Goal: Transaction & Acquisition: Purchase product/service

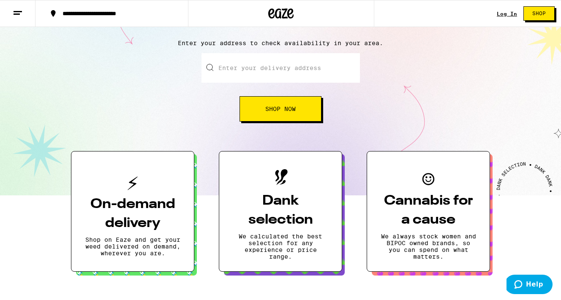
scroll to position [46, 0]
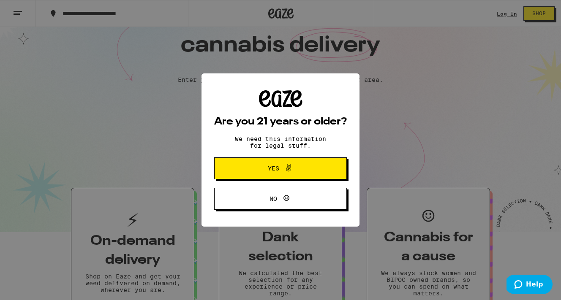
click at [292, 172] on icon at bounding box center [288, 168] width 10 height 10
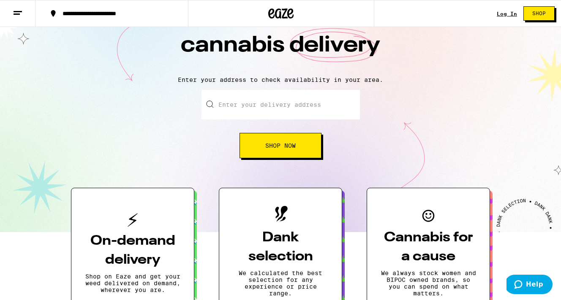
scroll to position [0, 0]
click at [253, 109] on input "Enter your delivery address" at bounding box center [281, 105] width 158 height 30
click at [279, 148] on span "Shop Now" at bounding box center [280, 146] width 30 height 6
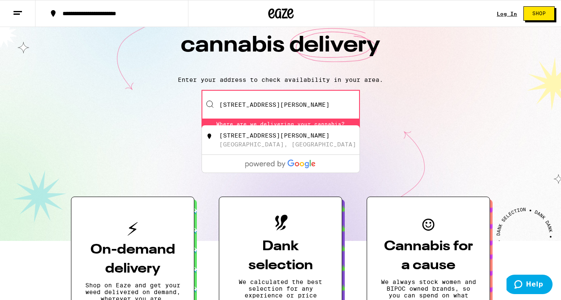
click at [291, 142] on div "205 South Willaman Drive Beverly Hills, CA" at bounding box center [294, 140] width 151 height 16
type input "205 South Willaman Drive, Beverly Hills, CA"
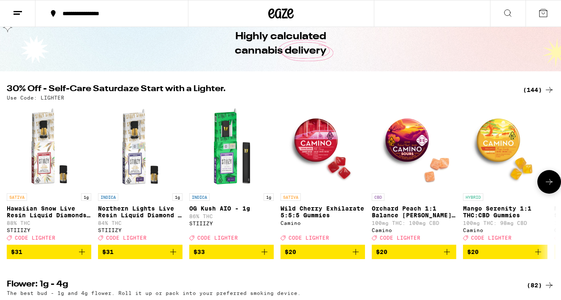
scroll to position [45, 0]
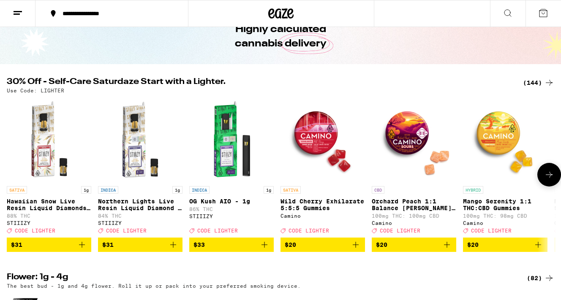
click at [326, 250] on span "$20" at bounding box center [323, 245] width 76 height 10
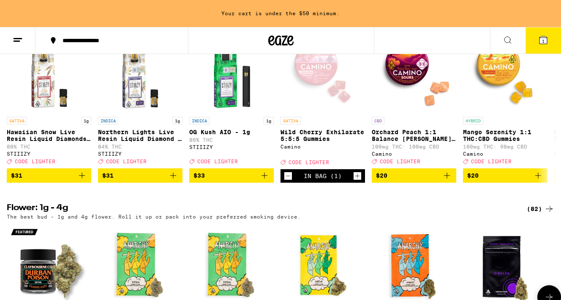
scroll to position [19, 0]
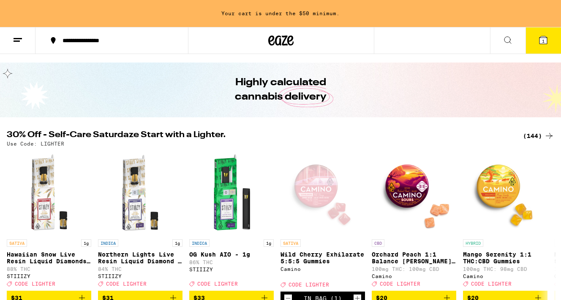
click at [509, 39] on icon at bounding box center [508, 40] width 10 height 10
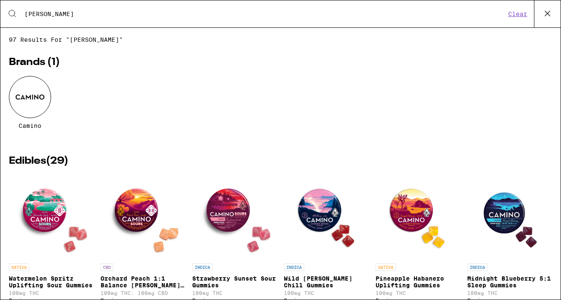
type input "camin"
click at [24, 81] on div at bounding box center [30, 97] width 42 height 42
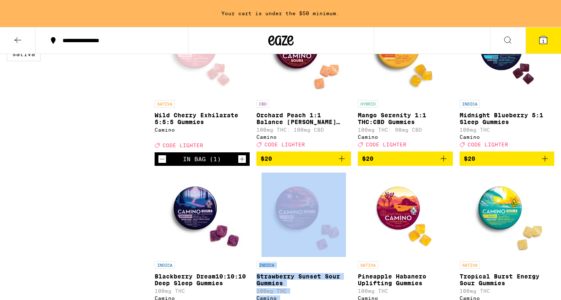
scroll to position [172, 0]
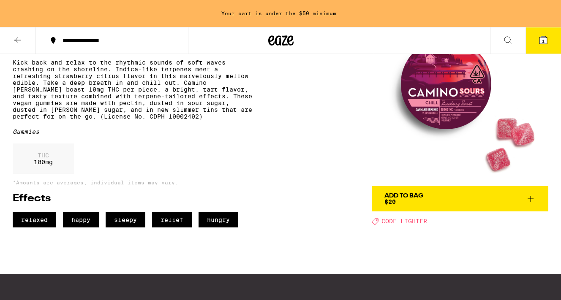
scroll to position [69, 0]
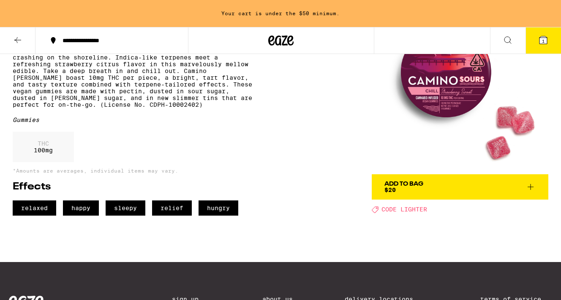
click at [410, 188] on div "Add To Bag $20" at bounding box center [403, 187] width 39 height 12
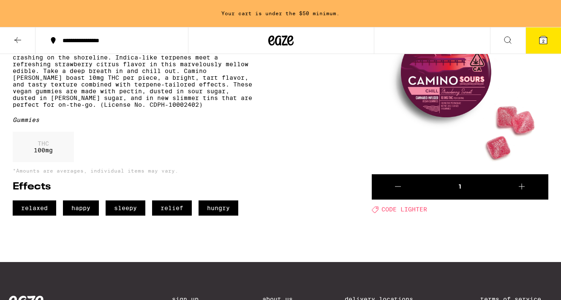
scroll to position [0, 0]
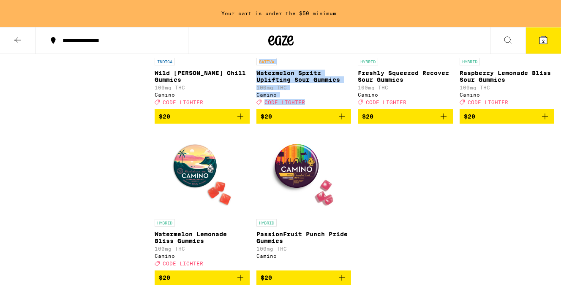
scroll to position [653, 0]
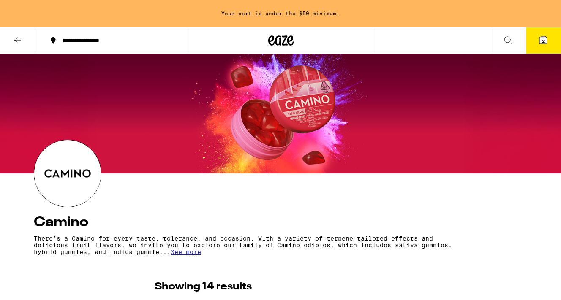
click at [548, 37] on icon at bounding box center [543, 40] width 10 height 10
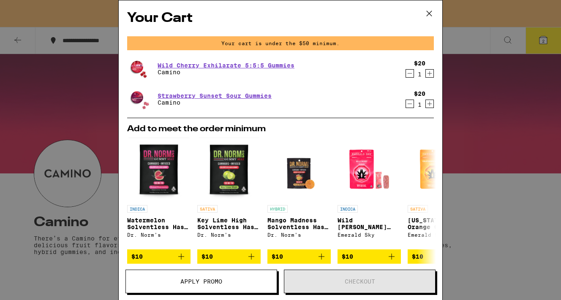
click at [206, 281] on span "Apply Promo" at bounding box center [201, 282] width 42 height 6
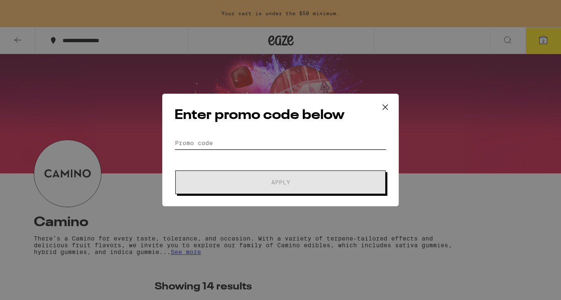
click at [205, 138] on input "Promo Code" at bounding box center [280, 143] width 212 height 13
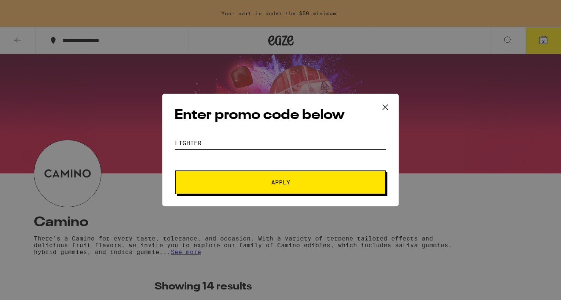
type input "LIGHTER"
click at [251, 185] on span "Apply" at bounding box center [280, 183] width 152 height 6
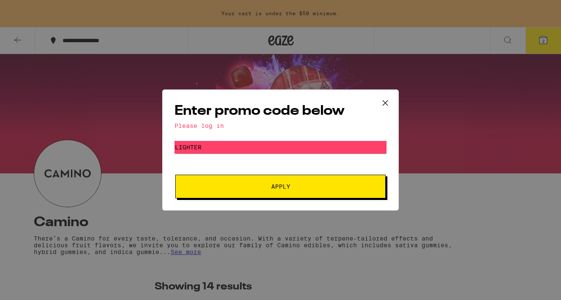
click at [196, 128] on div "Please log in" at bounding box center [280, 126] width 212 height 7
click at [401, 98] on div "Enter promo code below Please log in Promo Code LIGHTER Apply" at bounding box center [280, 150] width 561 height 300
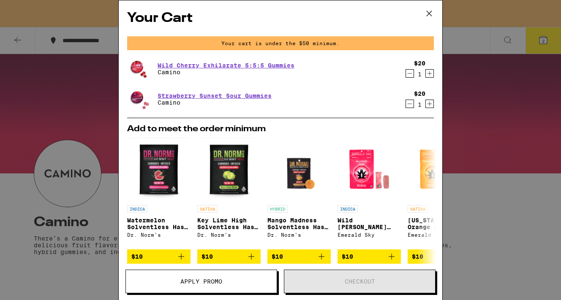
click at [426, 10] on icon at bounding box center [429, 13] width 13 height 13
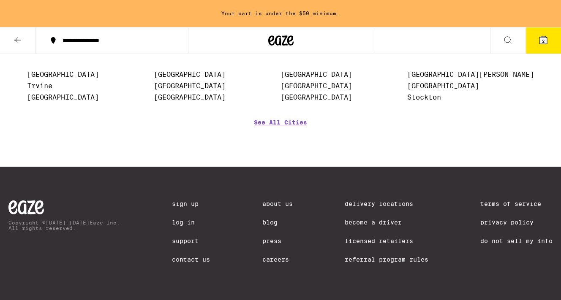
scroll to position [1179, 0]
click at [172, 221] on link "Log In" at bounding box center [191, 222] width 38 height 7
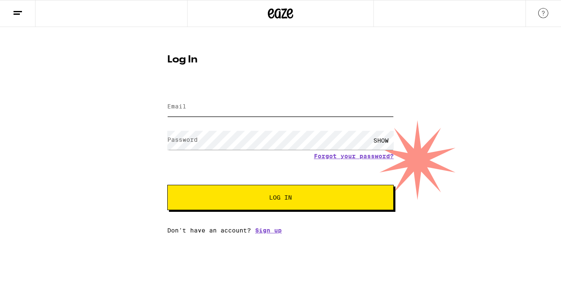
click at [199, 103] on input "Email" at bounding box center [280, 107] width 226 height 19
type input "toriladams8@gmail.com"
click at [376, 142] on div "SHOW" at bounding box center [380, 140] width 25 height 19
click at [258, 204] on button "Log In" at bounding box center [280, 197] width 226 height 25
click at [230, 200] on span "Log In" at bounding box center [281, 198] width 158 height 6
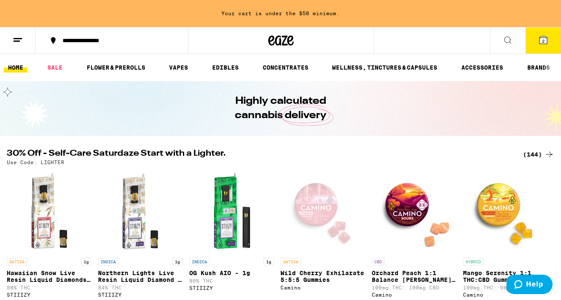
click at [542, 40] on span "2" at bounding box center [543, 40] width 3 height 5
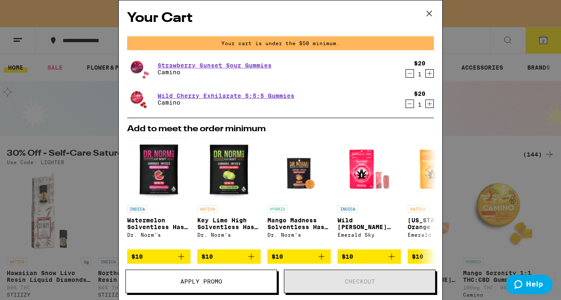
click at [431, 16] on icon at bounding box center [429, 13] width 13 height 13
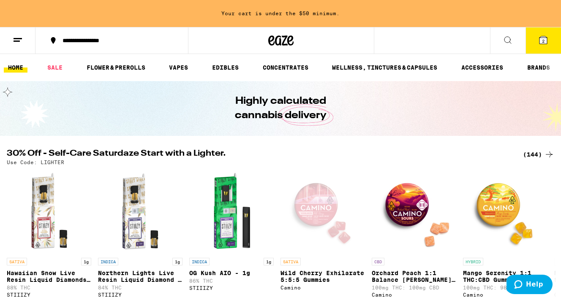
click at [512, 44] on icon at bounding box center [508, 40] width 10 height 10
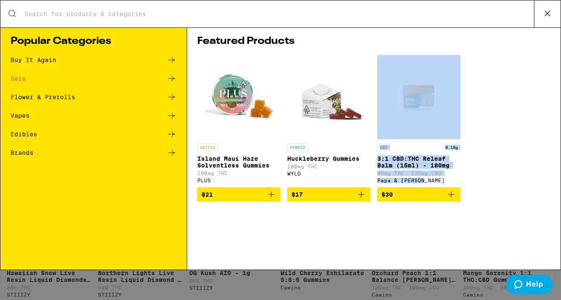
click at [24, 119] on div "Vapes" at bounding box center [20, 116] width 19 height 6
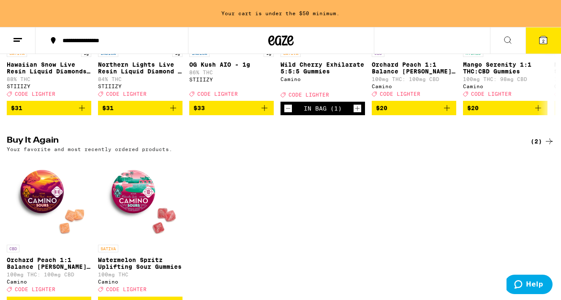
scroll to position [219, 0]
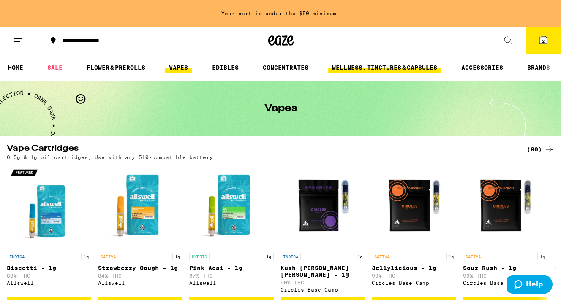
click at [384, 66] on link "WELLNESS, TINCTURES & CAPSULES" at bounding box center [385, 68] width 114 height 10
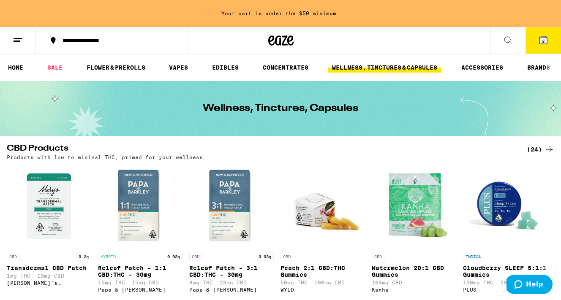
click at [508, 40] on icon at bounding box center [508, 40] width 10 height 10
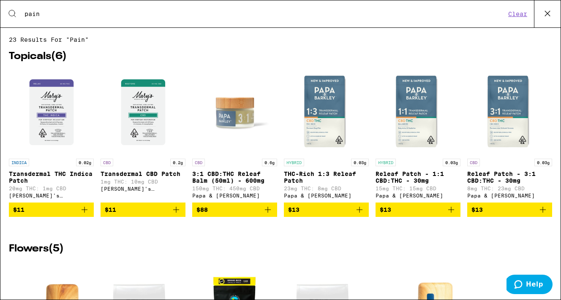
click at [35, 11] on input "pain" at bounding box center [265, 14] width 482 height 8
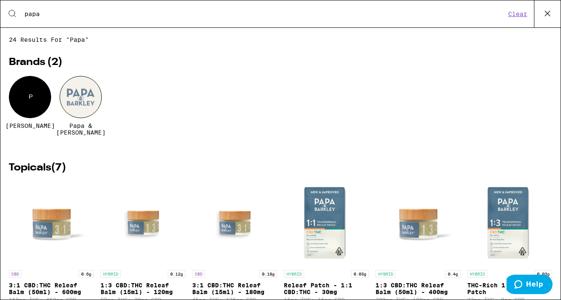
type input "papa"
click at [90, 93] on div at bounding box center [81, 97] width 42 height 42
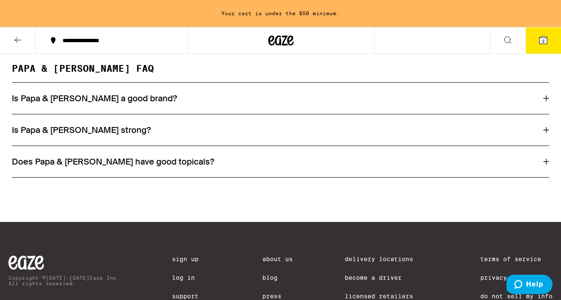
scroll to position [765, 0]
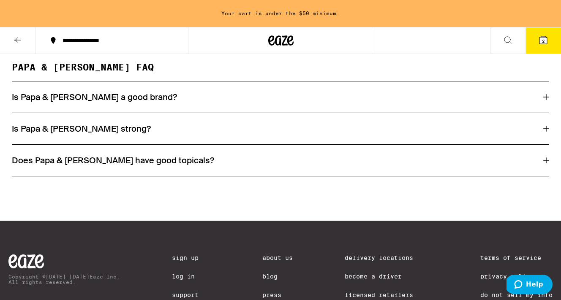
click at [151, 130] on div "Is Papa & [PERSON_NAME] strong?" at bounding box center [280, 128] width 537 height 31
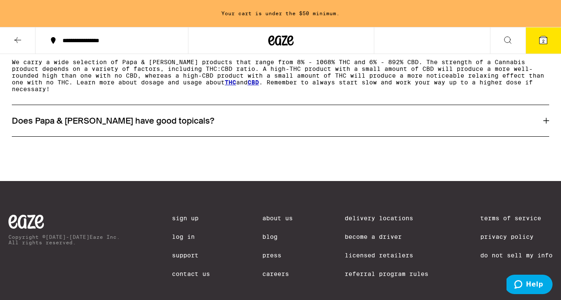
scroll to position [881, 0]
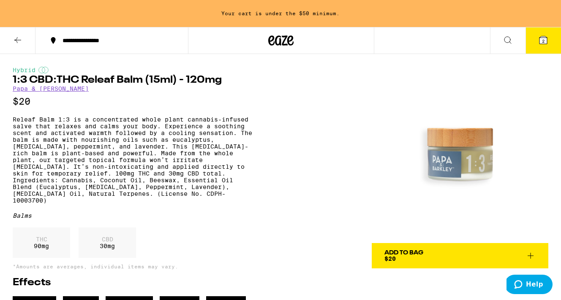
click at [25, 41] on button at bounding box center [17, 40] width 35 height 27
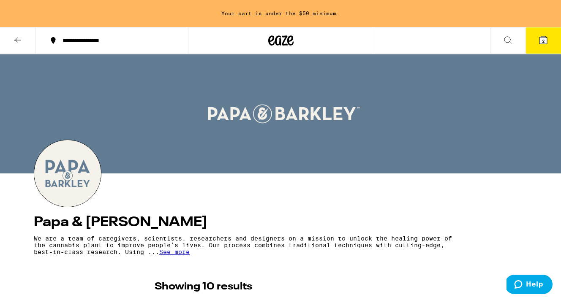
click at [14, 44] on icon at bounding box center [18, 40] width 10 height 10
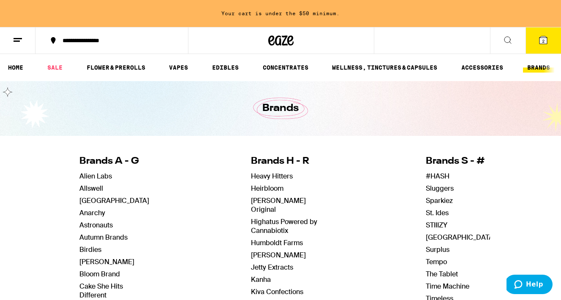
click at [510, 37] on icon at bounding box center [508, 40] width 10 height 10
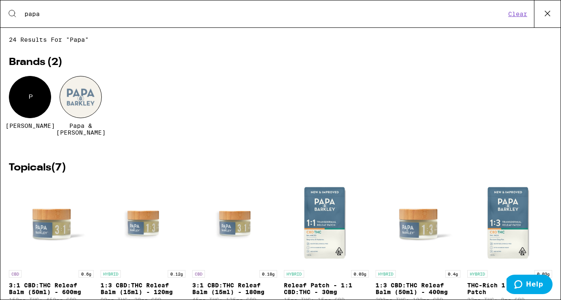
click at [103, 19] on div "Search for Products papa Clear" at bounding box center [280, 13] width 560 height 27
click at [80, 10] on input "papa" at bounding box center [265, 14] width 482 height 8
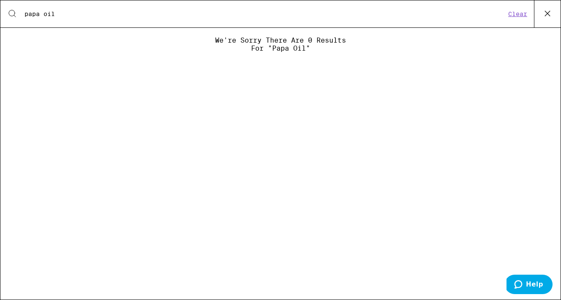
click at [37, 12] on input "papa oil" at bounding box center [265, 14] width 482 height 8
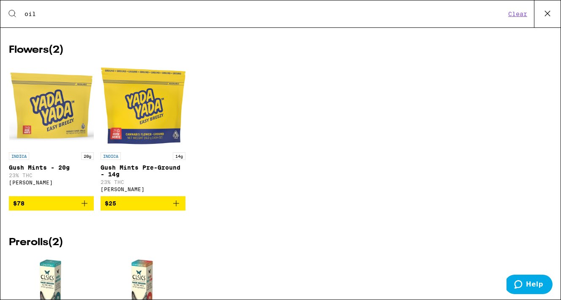
scroll to position [1635, 0]
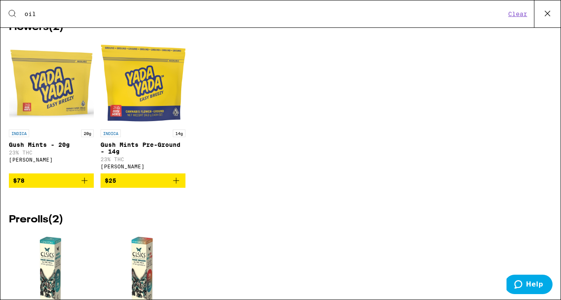
click at [28, 14] on input "oil" at bounding box center [265, 14] width 482 height 8
paste input "Natural-Joints-Elbows-Turmeric-Extract"
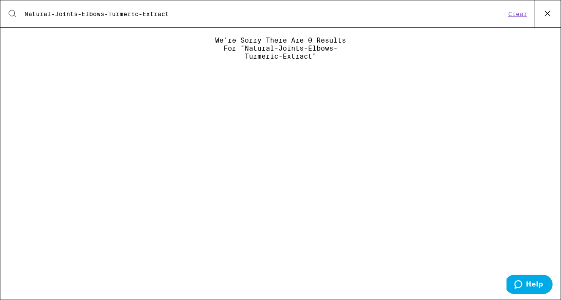
scroll to position [0, 0]
click at [158, 15] on input "Natural-Joints-Elbows-Turmeric-Extract" at bounding box center [265, 14] width 482 height 8
drag, startPoint x: 109, startPoint y: 13, endPoint x: 25, endPoint y: 11, distance: 84.5
click at [25, 11] on input "Natural-Joints-Elbows-Turmeric-Extract" at bounding box center [265, 14] width 482 height 8
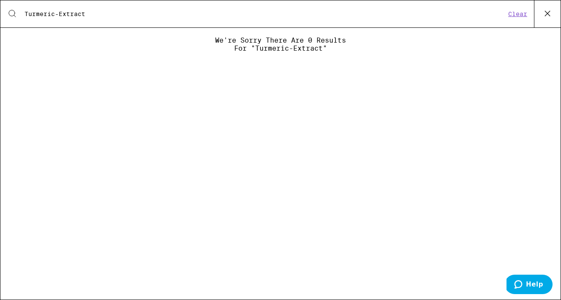
drag, startPoint x: 95, startPoint y: 14, endPoint x: 55, endPoint y: 11, distance: 39.8
click at [55, 11] on input "Turmeric-Extract" at bounding box center [265, 14] width 482 height 8
click at [99, 14] on input "Turmeric" at bounding box center [265, 14] width 482 height 8
drag, startPoint x: 43, startPoint y: 15, endPoint x: 9, endPoint y: 13, distance: 33.4
click at [9, 13] on div "Search for Products CBD cream Clear" at bounding box center [280, 13] width 560 height 27
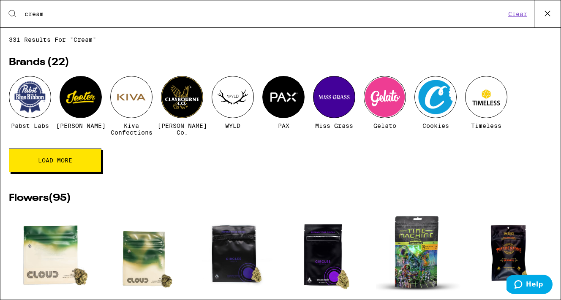
type input "cream"
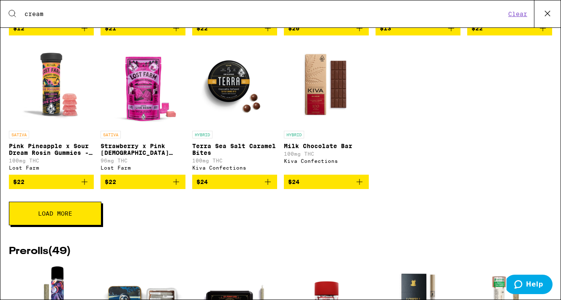
scroll to position [1196, 0]
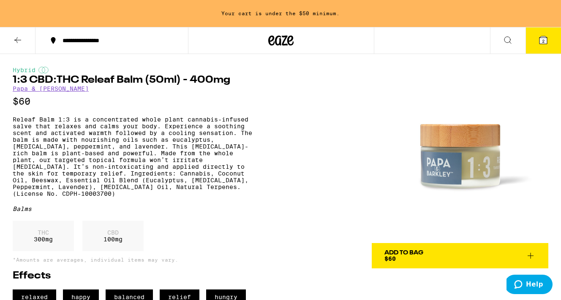
click at [39, 90] on link "Papa & [PERSON_NAME]" at bounding box center [51, 88] width 76 height 7
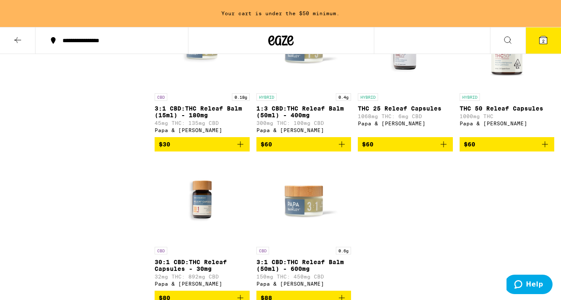
scroll to position [488, 0]
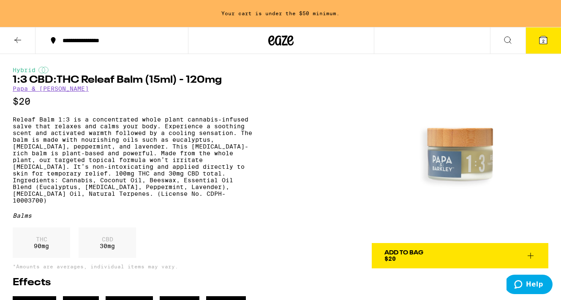
click at [418, 253] on div "Add To Bag" at bounding box center [403, 253] width 39 height 6
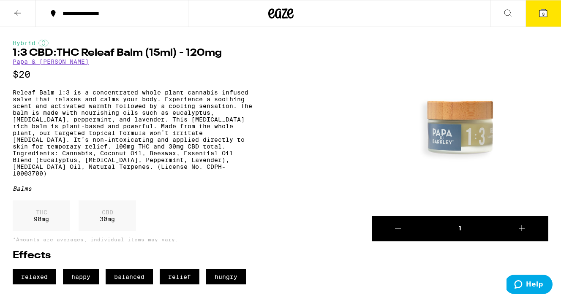
click at [548, 15] on button "3" at bounding box center [543, 13] width 35 height 26
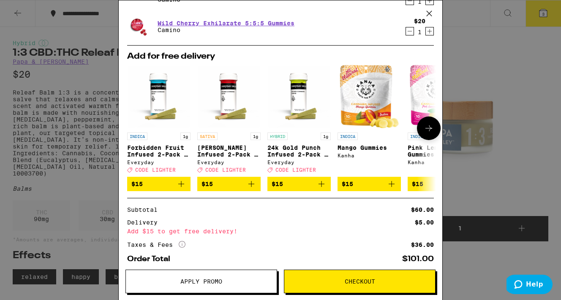
scroll to position [120, 0]
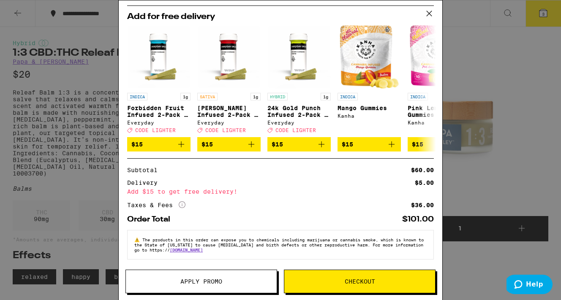
click at [209, 287] on button "Apply Promo" at bounding box center [201, 282] width 152 height 24
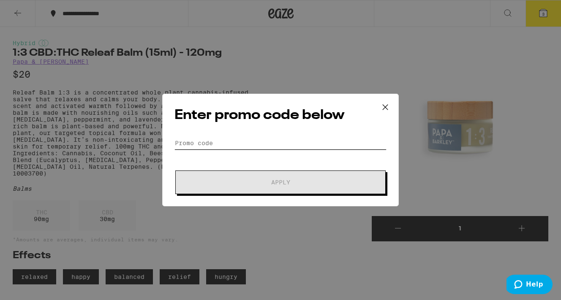
click at [207, 139] on input "Promo Code" at bounding box center [280, 143] width 212 height 13
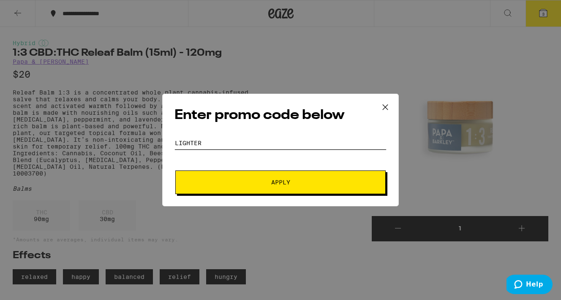
type input "LIGHTER"
click at [273, 191] on button "Apply" at bounding box center [280, 183] width 210 height 24
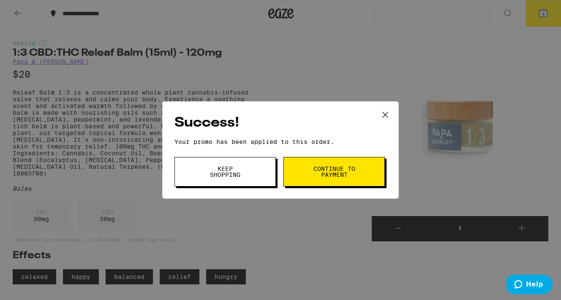
click at [322, 176] on span "Continue to payment" at bounding box center [334, 172] width 43 height 12
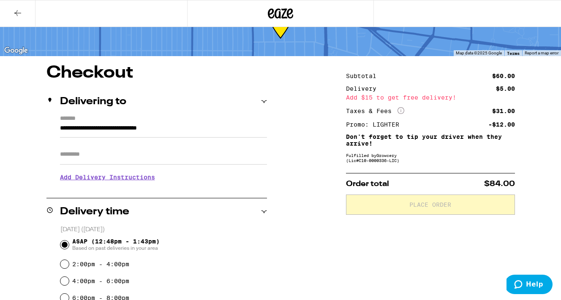
scroll to position [54, 0]
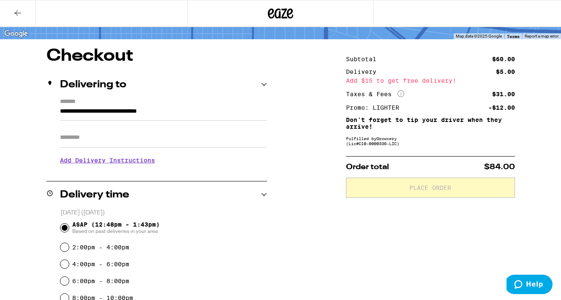
click at [127, 163] on h3 "Add Delivery Instructions" at bounding box center [163, 160] width 207 height 19
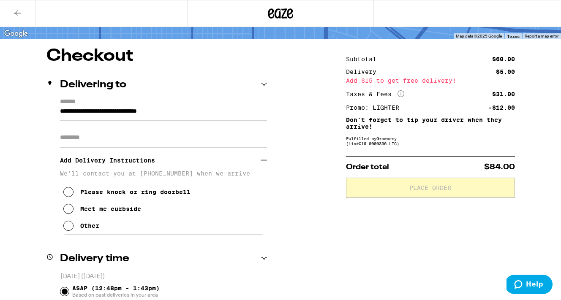
click at [91, 229] on div "Other" at bounding box center [89, 226] width 19 height 7
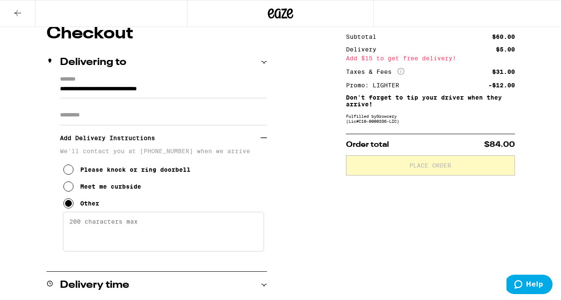
scroll to position [83, 0]
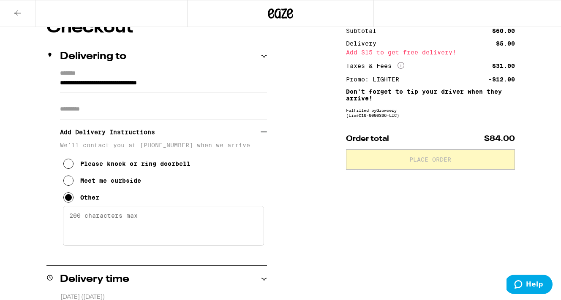
click at [111, 184] on div "Meet me curbside" at bounding box center [110, 180] width 61 height 7
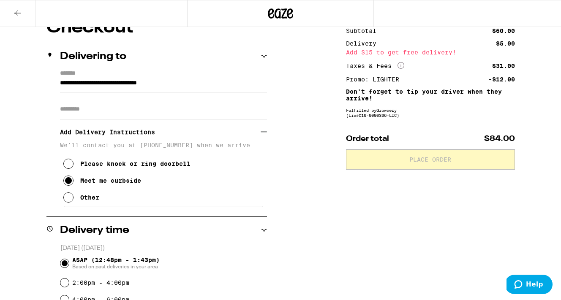
click at [93, 201] on div "Other" at bounding box center [89, 197] width 19 height 7
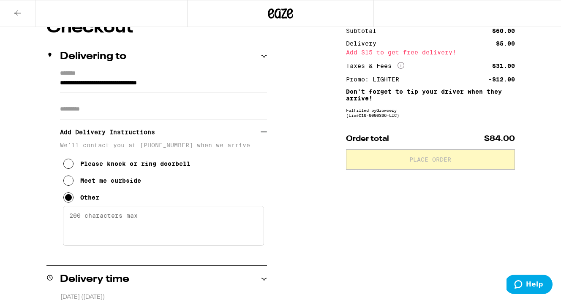
click at [101, 221] on textarea "Enter any other delivery instructions you want driver to know" at bounding box center [163, 226] width 201 height 40
type textarea "P"
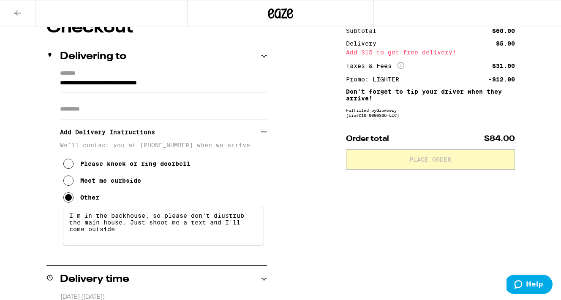
click at [226, 218] on textarea "I'm in the backhouse, so please don't diustrub the main house. Just shoot me a …" at bounding box center [163, 226] width 201 height 40
click at [233, 219] on textarea "I'm in the backhouse, so please don't distrub the main house. Just shoot me a t…" at bounding box center [163, 226] width 201 height 40
click at [247, 243] on textarea "I'm in the backhouse, so please don't disturb the main house. Just shoot me a t…" at bounding box center [163, 226] width 201 height 40
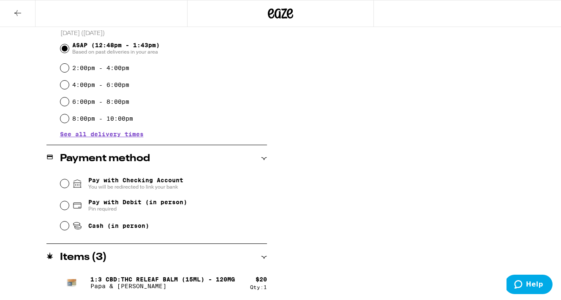
scroll to position [347, 0]
type textarea "I'm in the backhouse, so please don't disturb the main house. Just shoot me a t…"
click at [160, 185] on span "You will be redirected to link your bank" at bounding box center [135, 186] width 95 height 7
click at [69, 185] on input "Pay with Checking Account You will be redirected to link your bank" at bounding box center [64, 183] width 8 height 8
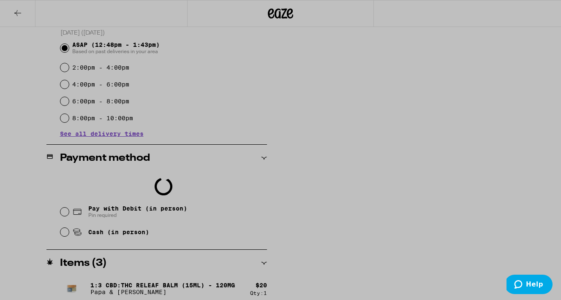
scroll to position [20, 0]
click at [401, 131] on div at bounding box center [280, 150] width 561 height 300
click at [398, 95] on div at bounding box center [280, 150] width 561 height 300
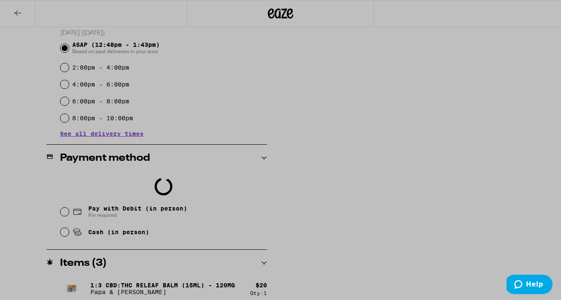
click at [414, 149] on div at bounding box center [280, 150] width 561 height 300
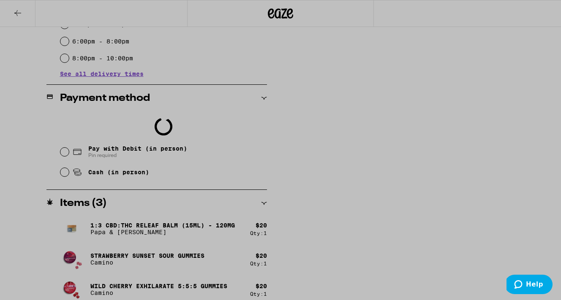
scroll to position [416, 0]
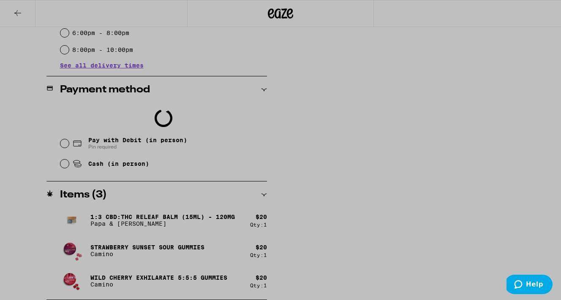
click at [154, 145] on div at bounding box center [280, 150] width 561 height 300
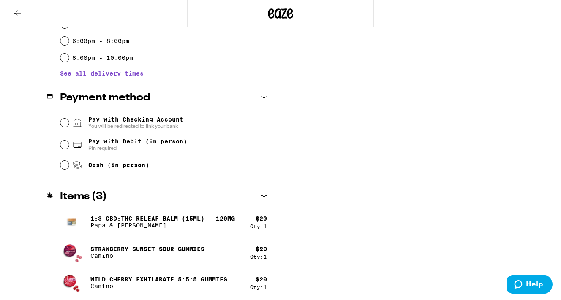
scroll to position [297, 0]
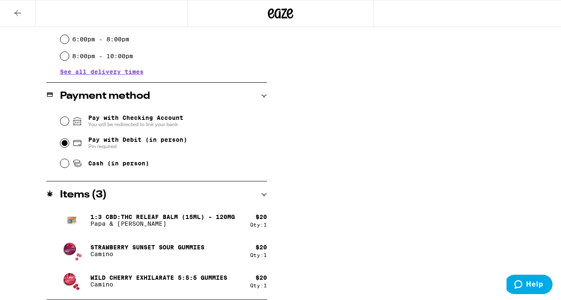
click at [62, 141] on input "Pay with Debit (in person) Pin required" at bounding box center [64, 143] width 8 height 8
radio input "true"
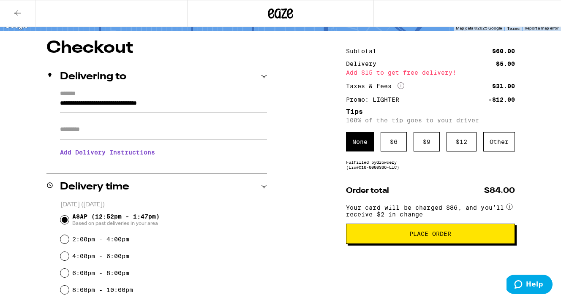
scroll to position [59, 0]
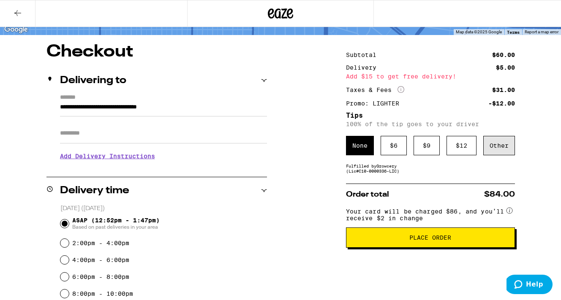
click at [501, 153] on div "Other" at bounding box center [499, 145] width 32 height 19
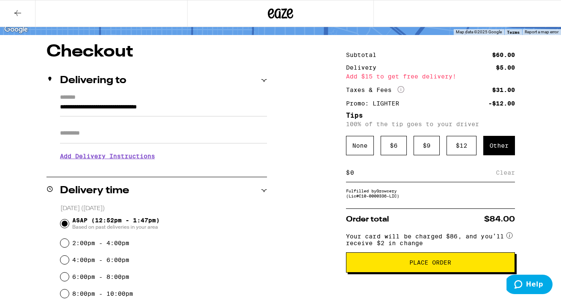
click at [431, 174] on input at bounding box center [423, 173] width 146 height 8
click at [438, 198] on div "Fulfilled by Growcery (Lic# C10-0000336-LIC )" at bounding box center [430, 193] width 169 height 10
click at [434, 173] on input "5" at bounding box center [425, 173] width 150 height 8
click at [506, 176] on div "Save" at bounding box center [507, 172] width 15 height 19
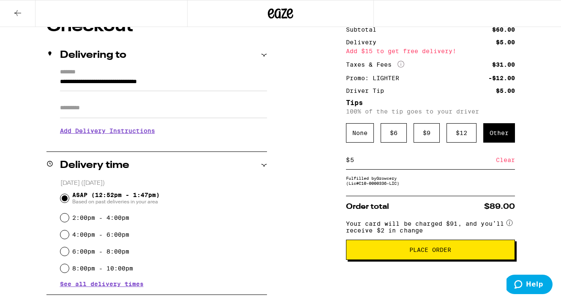
scroll to position [86, 0]
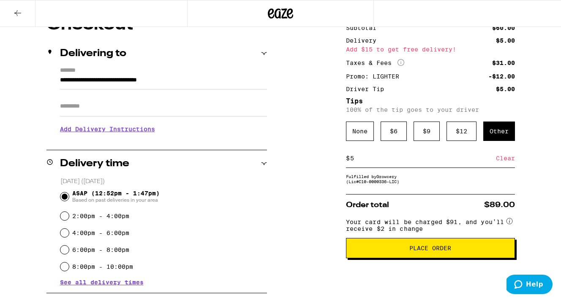
drag, startPoint x: 356, startPoint y: 159, endPoint x: 351, endPoint y: 159, distance: 5.1
click at [351, 159] on input "5" at bounding box center [423, 159] width 146 height 8
type input "4"
click at [506, 161] on div "Save" at bounding box center [507, 158] width 15 height 19
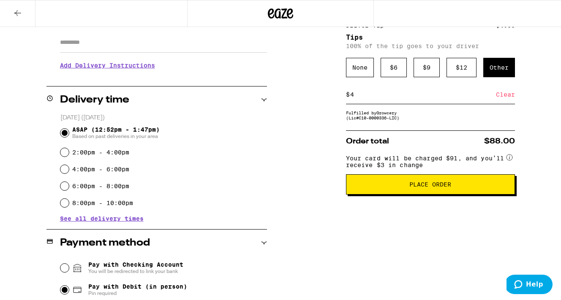
scroll to position [57, 0]
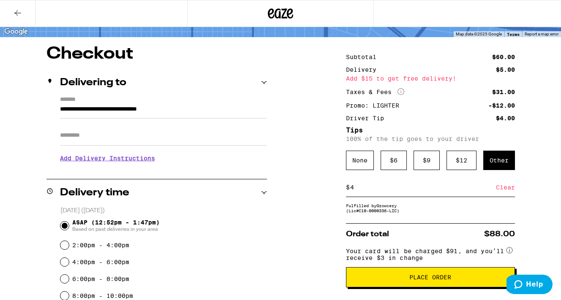
click at [146, 160] on h3 "Add Delivery Instructions" at bounding box center [163, 158] width 207 height 19
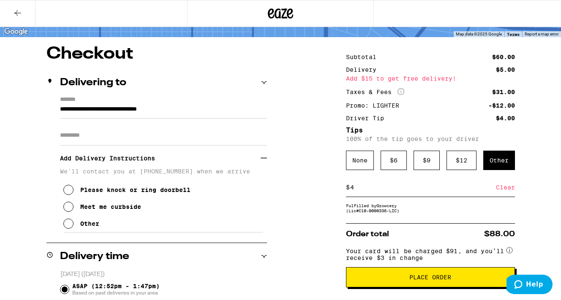
click at [104, 210] on div "Meet me curbside" at bounding box center [110, 207] width 61 height 7
click at [91, 224] on div "Other" at bounding box center [89, 224] width 19 height 7
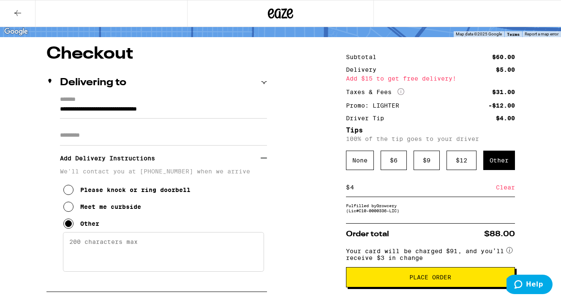
click at [113, 255] on textarea "Enter any other delivery instructions you want driver to know" at bounding box center [163, 252] width 201 height 40
click at [177, 245] on textarea "please text me and do not dustrub the front house" at bounding box center [163, 252] width 201 height 40
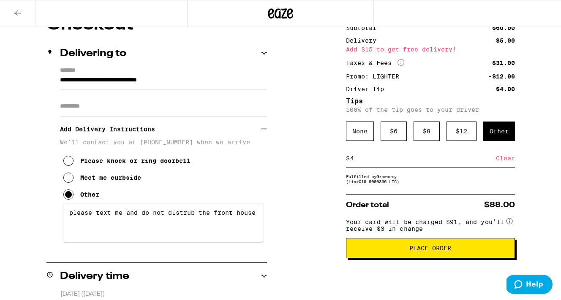
scroll to position [95, 0]
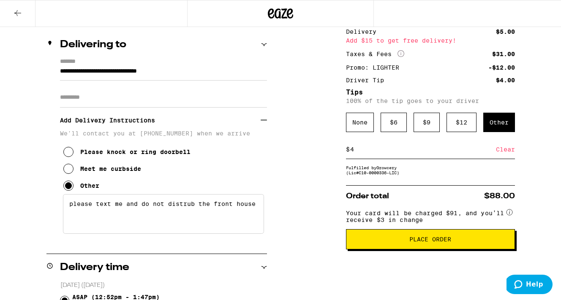
type textarea "please text me and do not distrub the front house"
click at [399, 243] on span "Place Order" at bounding box center [430, 240] width 155 height 6
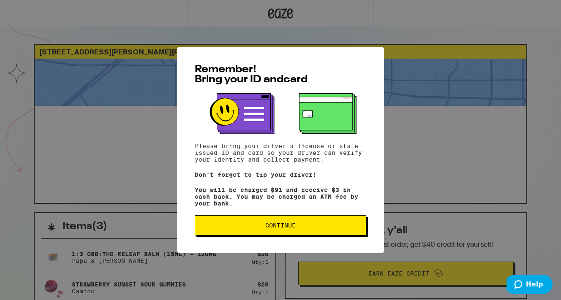
click at [295, 229] on span "Continue" at bounding box center [280, 226] width 30 height 6
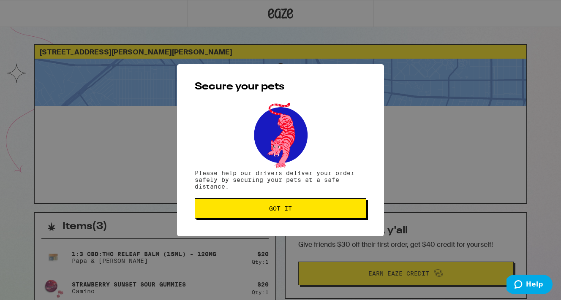
click at [290, 209] on span "Got it" at bounding box center [280, 209] width 23 height 6
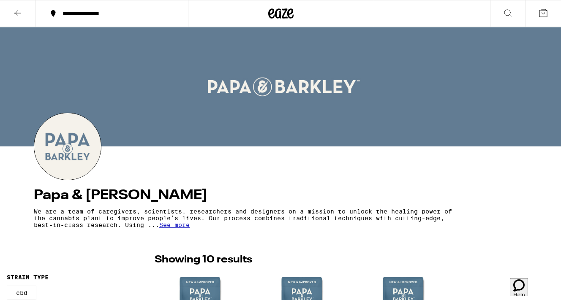
scroll to position [461, 0]
